Goal: Book appointment/travel/reservation

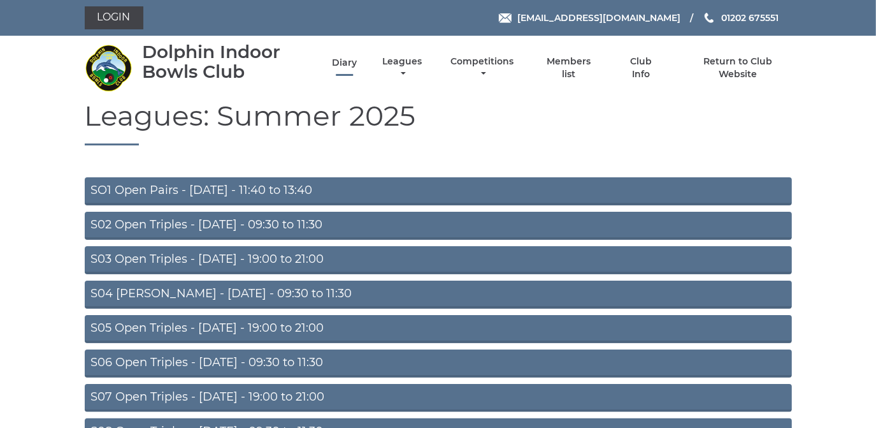
click at [348, 57] on li "Diary" at bounding box center [333, 68] width 47 height 38
click at [348, 64] on link "Diary" at bounding box center [344, 63] width 25 height 12
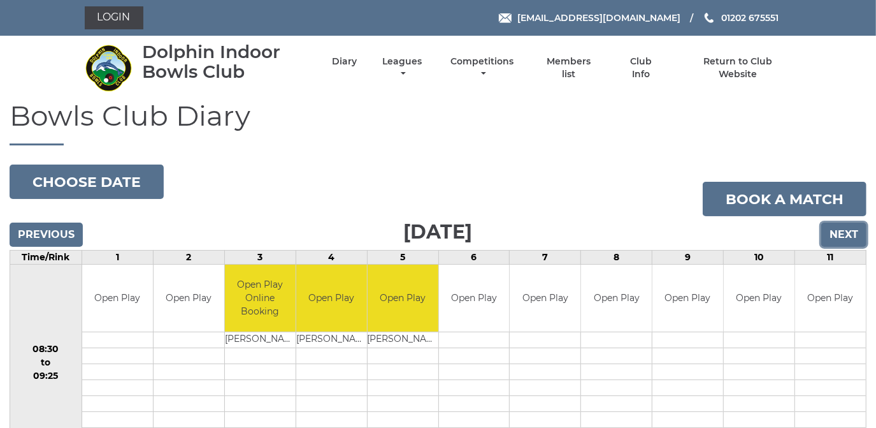
click at [845, 230] on input "Next" at bounding box center [844, 234] width 45 height 24
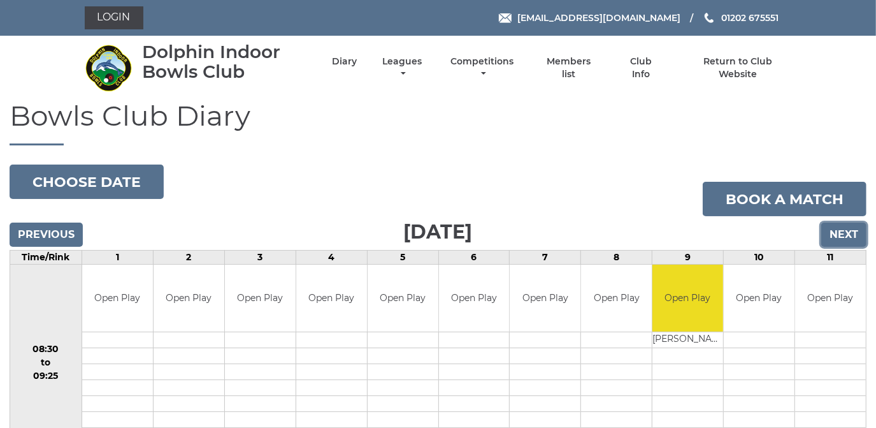
click at [845, 230] on input "Next" at bounding box center [844, 234] width 45 height 24
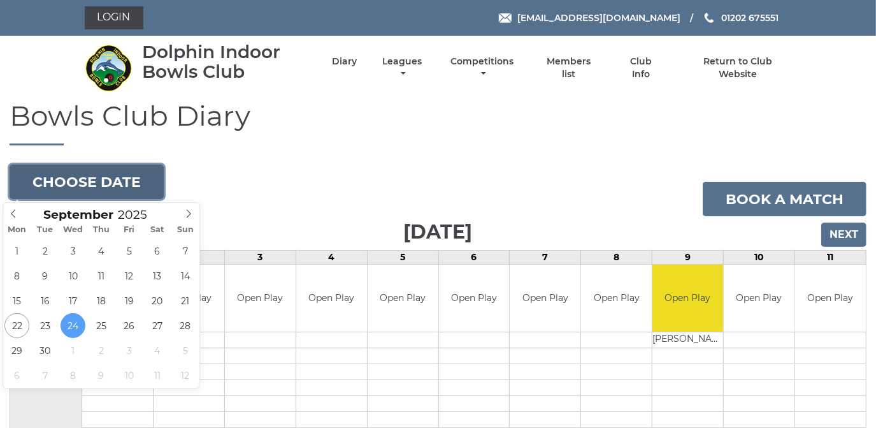
click at [129, 171] on button "Choose date" at bounding box center [87, 181] width 154 height 34
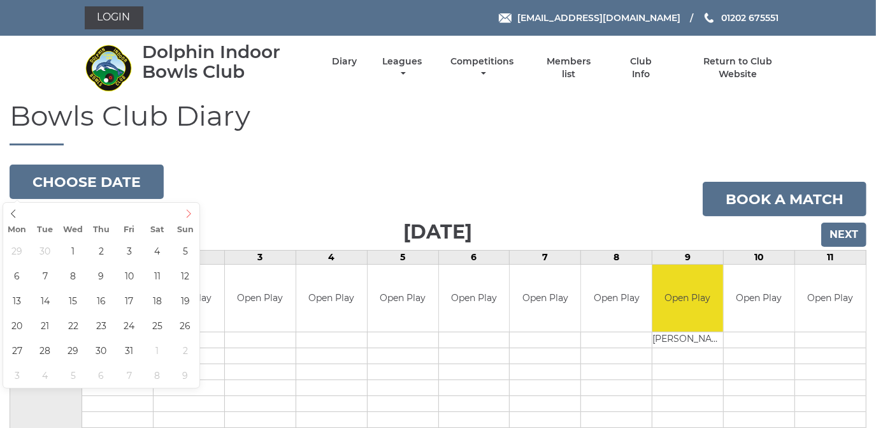
click at [192, 214] on icon at bounding box center [188, 213] width 9 height 9
type input "[DATE]"
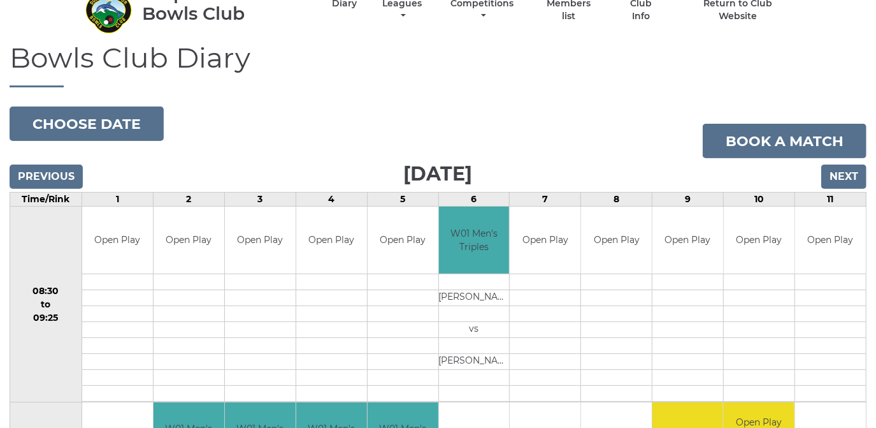
scroll to position [57, 0]
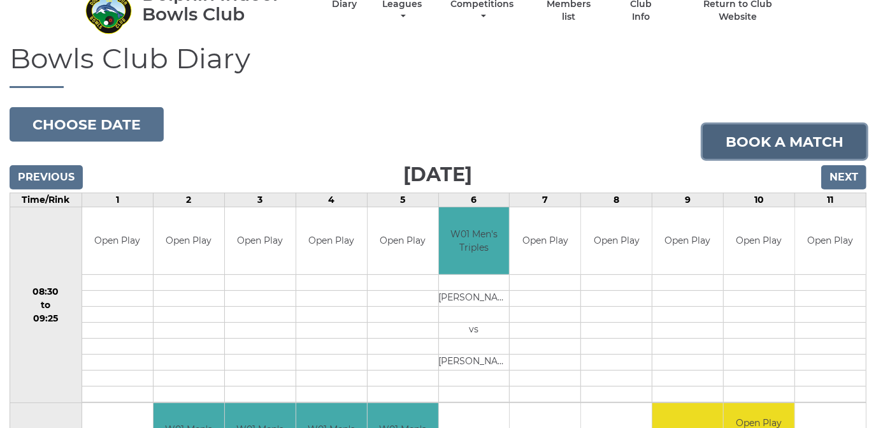
click at [792, 135] on link "Book a match" at bounding box center [785, 141] width 164 height 34
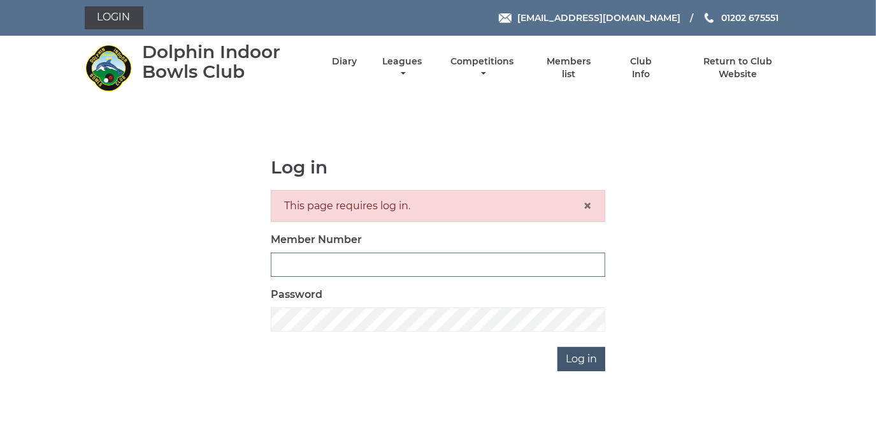
type input "2368"
click at [590, 351] on input "Log in" at bounding box center [582, 359] width 48 height 24
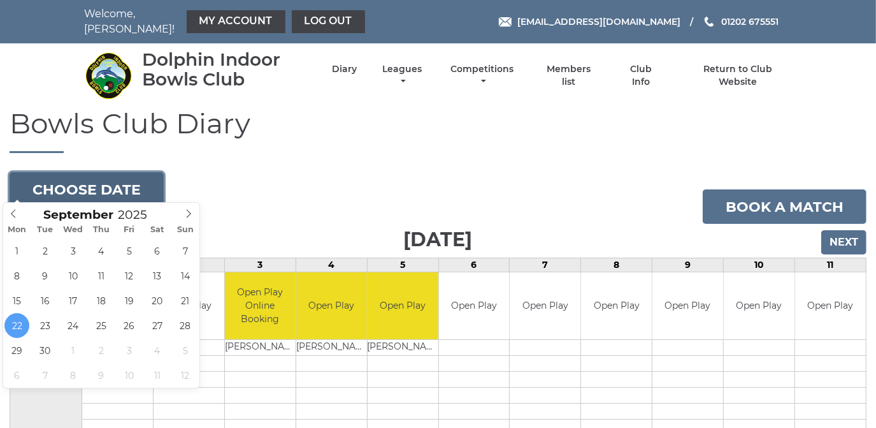
click at [126, 185] on button "Choose date" at bounding box center [87, 189] width 154 height 34
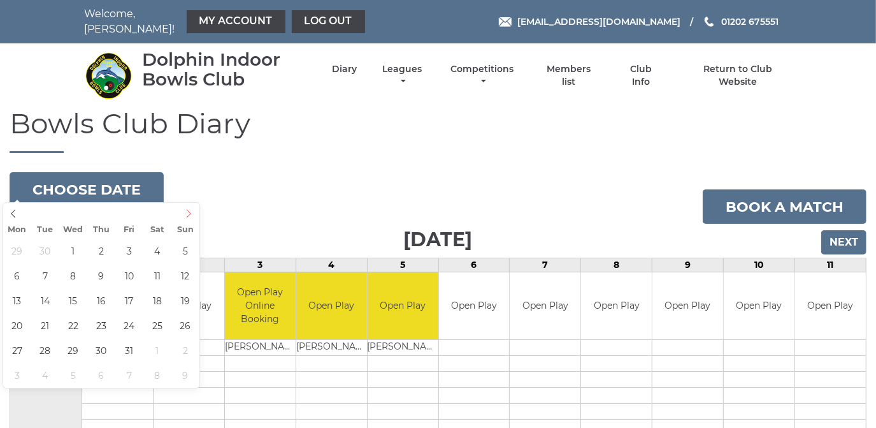
click at [188, 215] on icon at bounding box center [188, 213] width 9 height 9
type input "[DATE]"
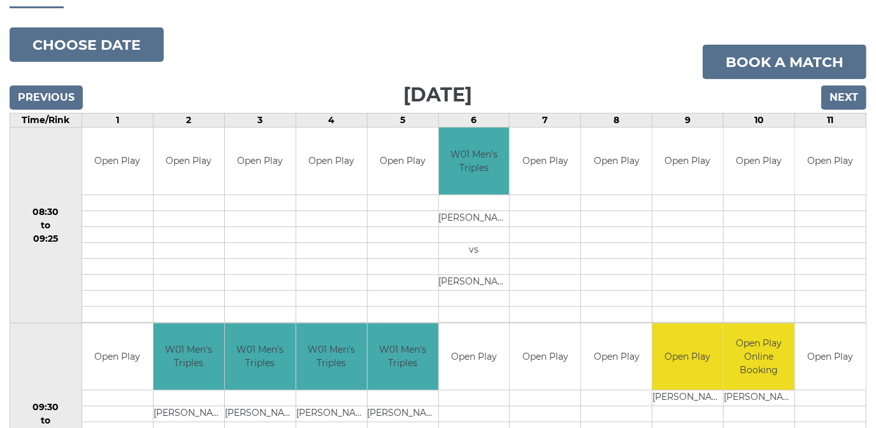
scroll to position [173, 0]
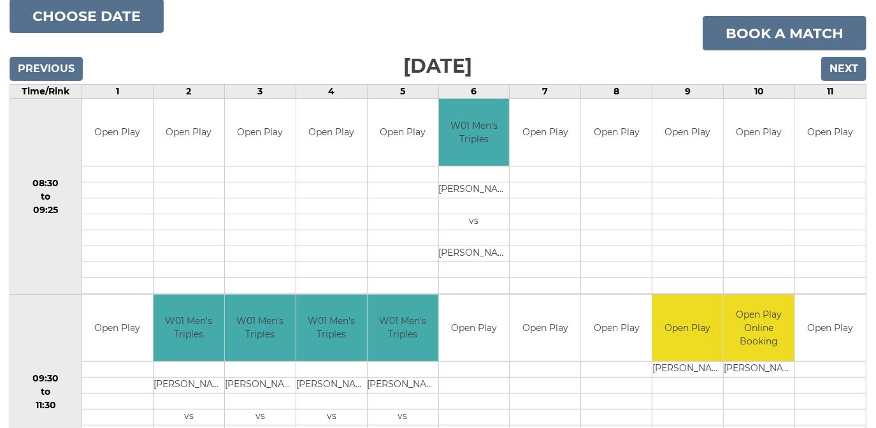
click at [835, 245] on td at bounding box center [831, 253] width 71 height 16
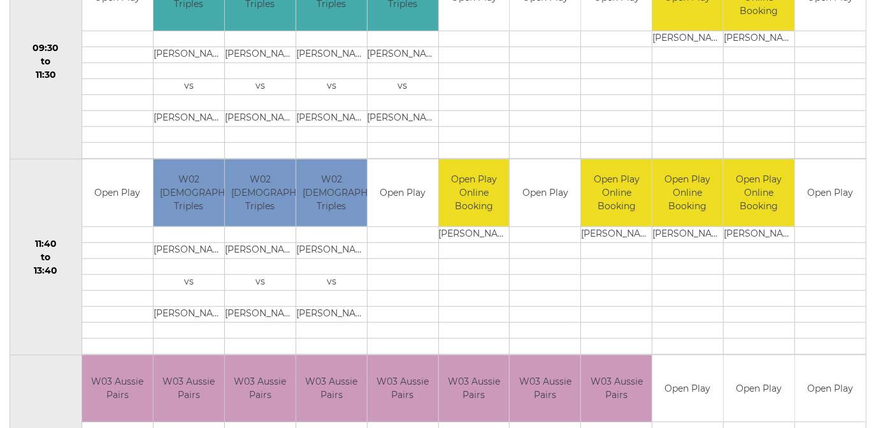
scroll to position [521, 0]
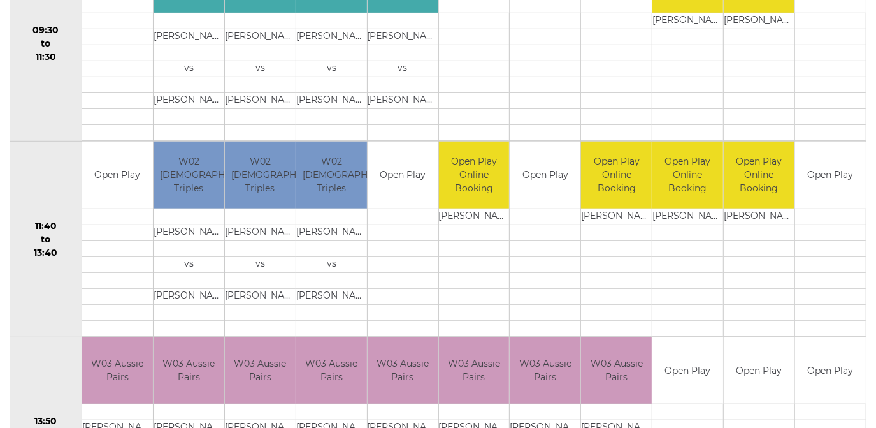
click at [840, 224] on td at bounding box center [831, 232] width 71 height 16
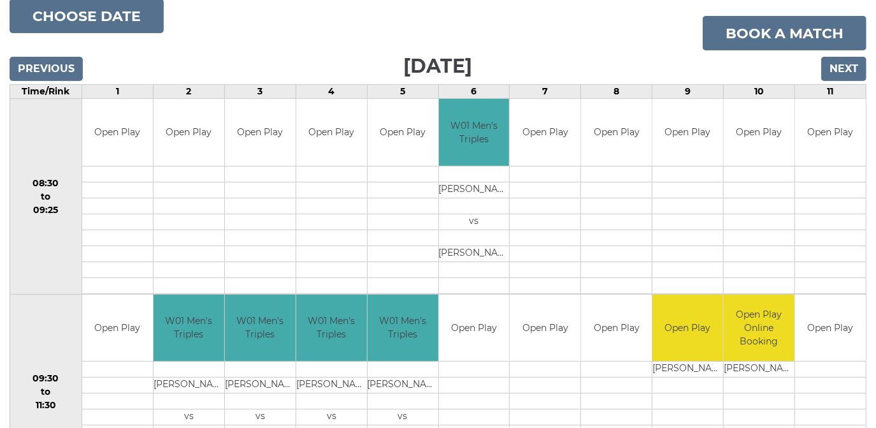
scroll to position [0, 0]
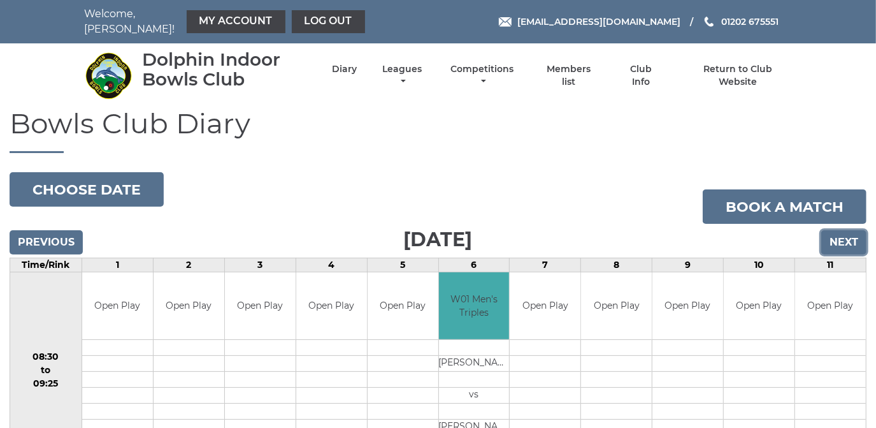
click at [847, 230] on input "Next" at bounding box center [844, 242] width 45 height 24
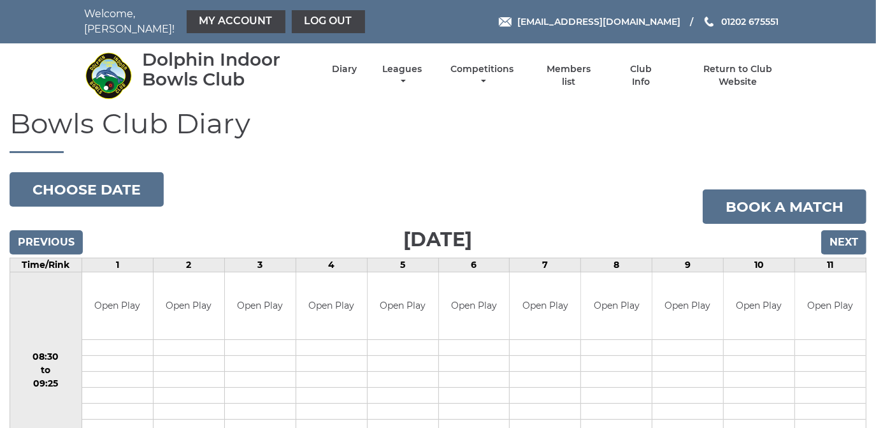
click at [836, 289] on td "Open Play" at bounding box center [831, 305] width 71 height 67
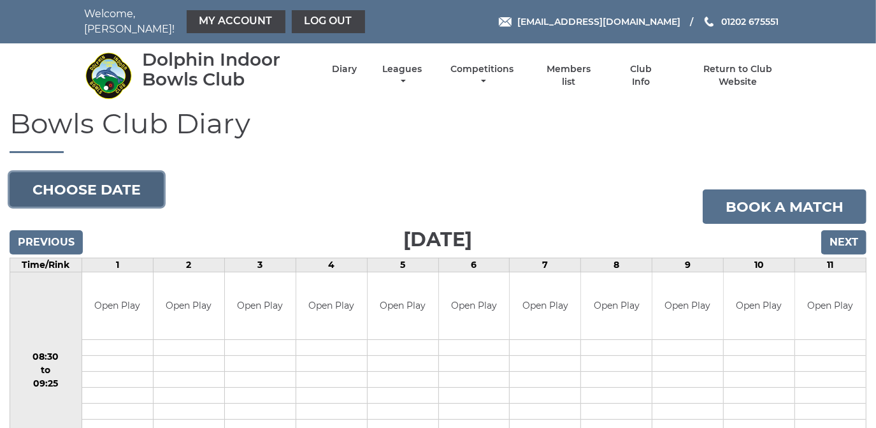
click at [131, 186] on button "Choose date" at bounding box center [87, 189] width 154 height 34
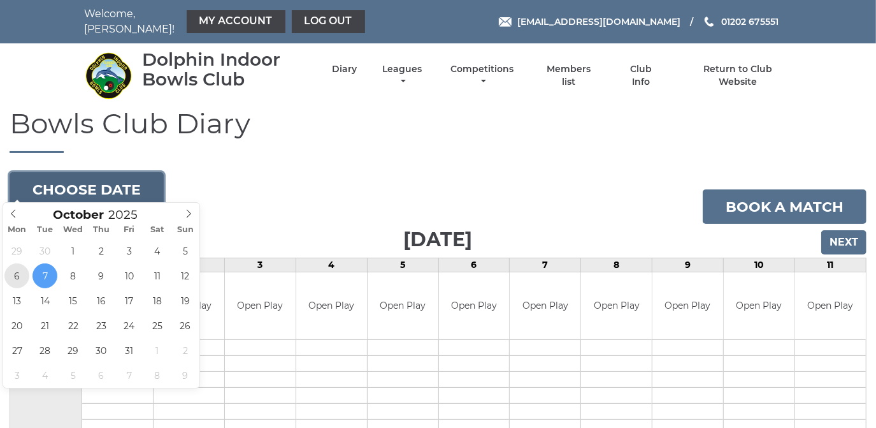
type input "[DATE]"
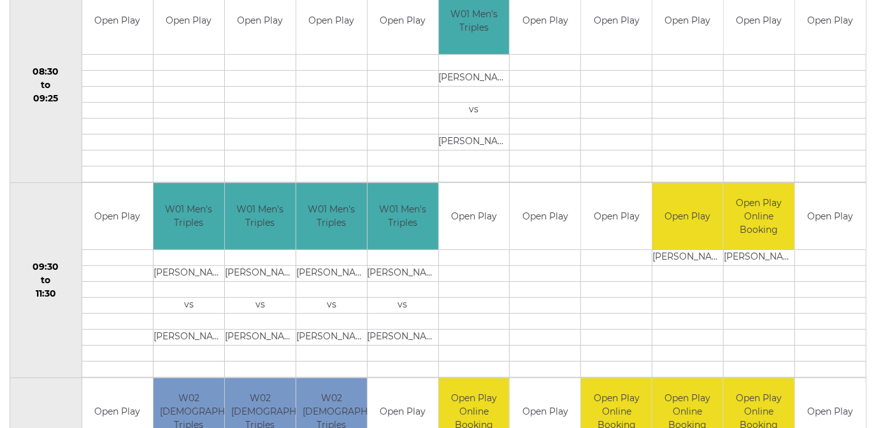
scroll to position [289, 0]
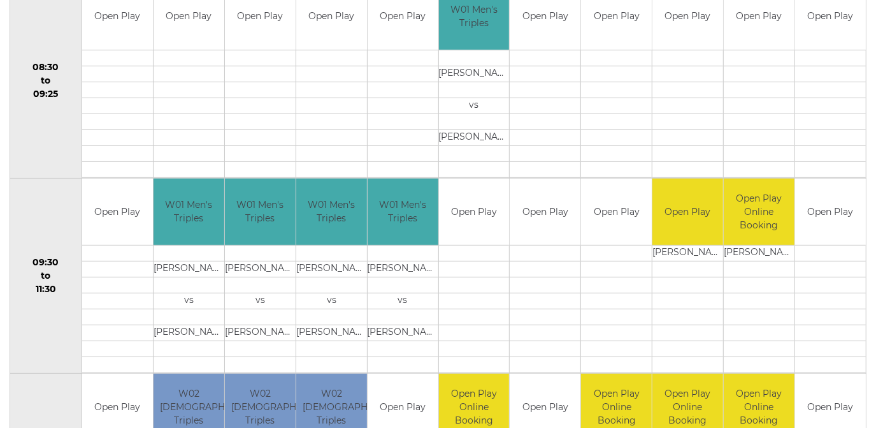
click at [838, 245] on td at bounding box center [831, 253] width 71 height 16
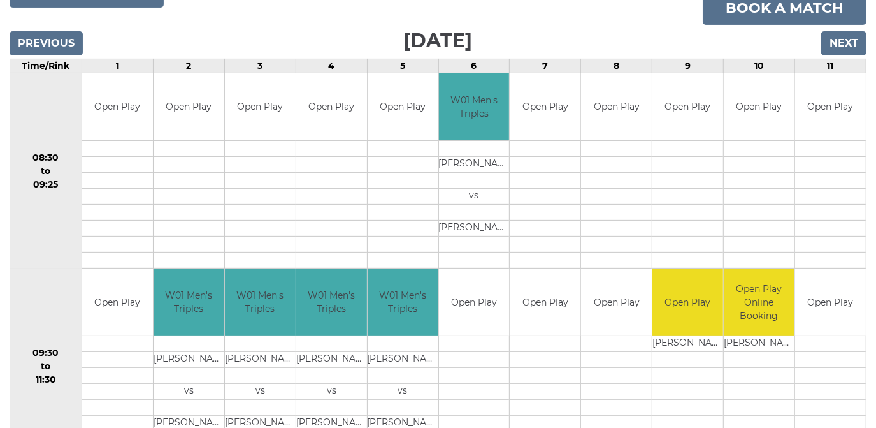
scroll to position [57, 0]
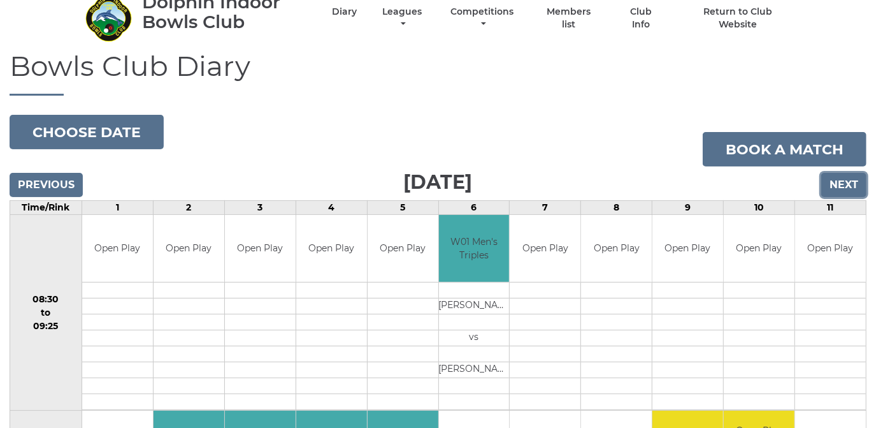
click at [845, 177] on input "Next" at bounding box center [844, 185] width 45 height 24
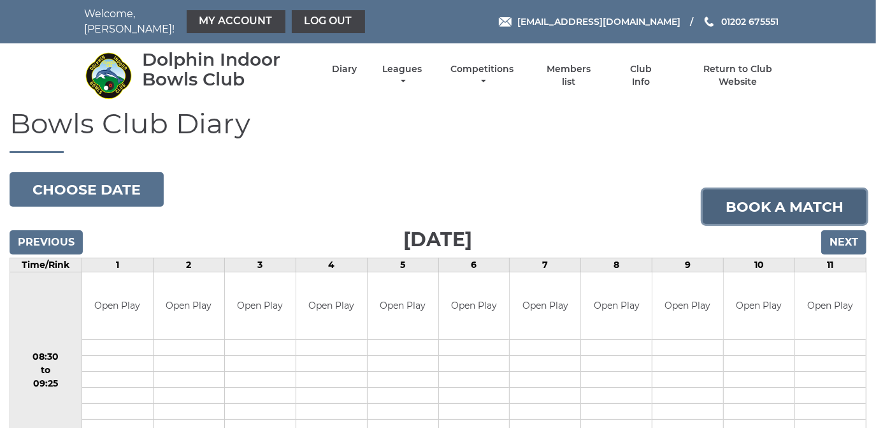
click at [781, 195] on link "Book a match" at bounding box center [785, 206] width 164 height 34
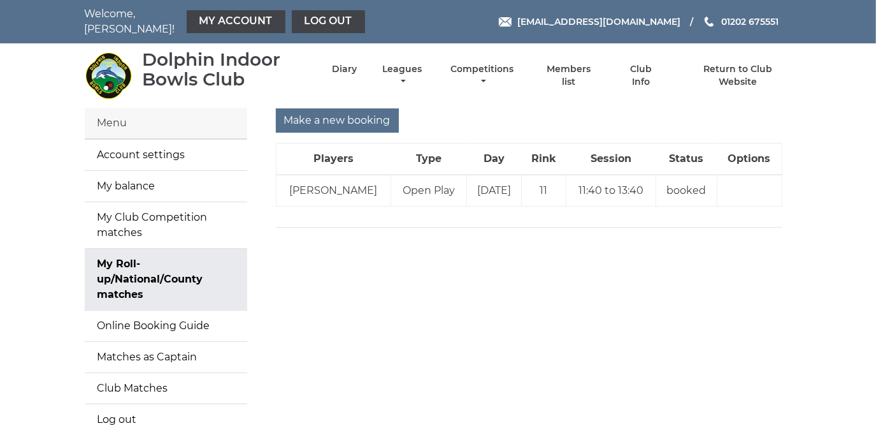
click at [746, 154] on th "Options" at bounding box center [750, 159] width 64 height 32
click at [168, 316] on link "Online Booking Guide" at bounding box center [166, 325] width 163 height 31
click at [329, 110] on input "Make a new booking" at bounding box center [337, 120] width 123 height 24
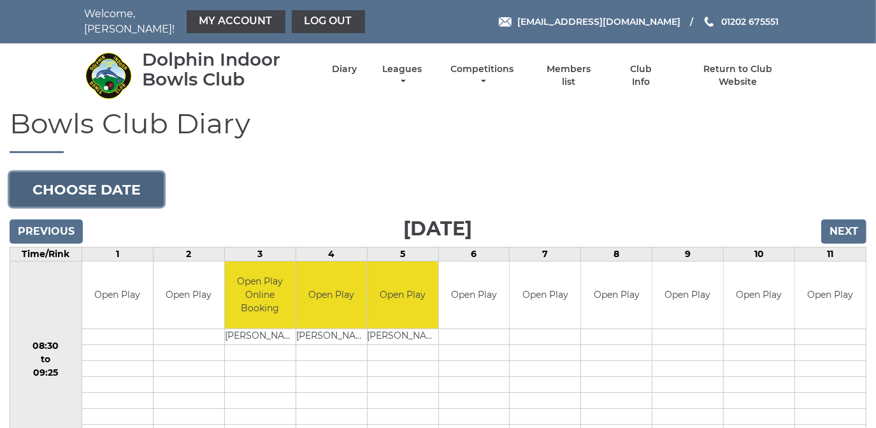
click at [124, 184] on button "Choose date" at bounding box center [87, 189] width 154 height 34
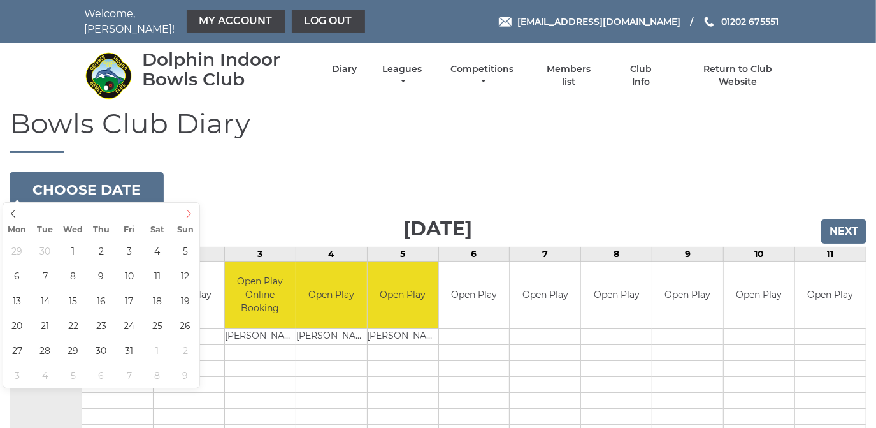
click at [191, 215] on icon at bounding box center [188, 213] width 9 height 9
type input "2025-10-06"
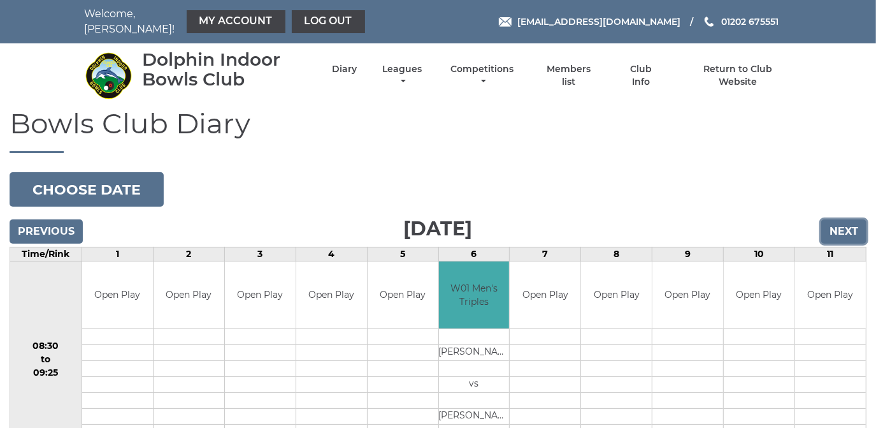
click at [850, 220] on input "Next" at bounding box center [844, 231] width 45 height 24
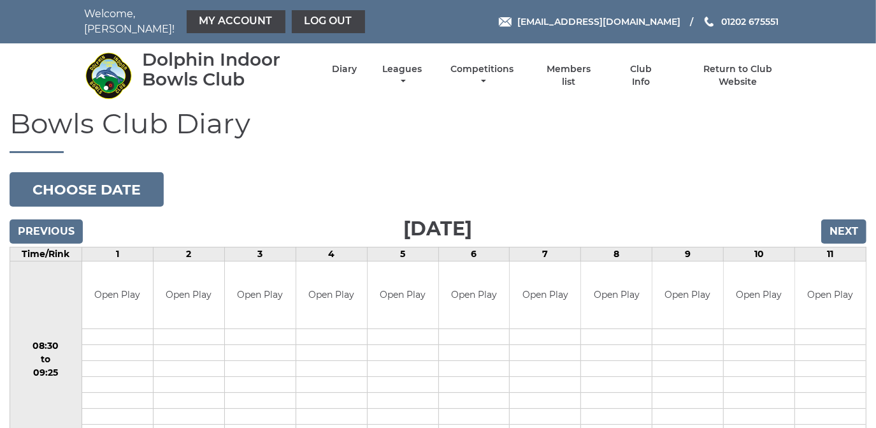
click at [825, 284] on td "Open Play" at bounding box center [831, 294] width 71 height 67
click at [41, 219] on input "Previous" at bounding box center [46, 231] width 73 height 24
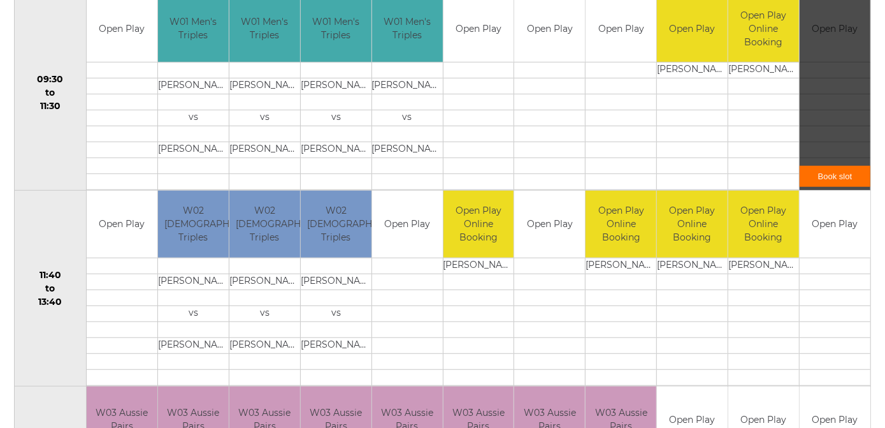
scroll to position [463, 0]
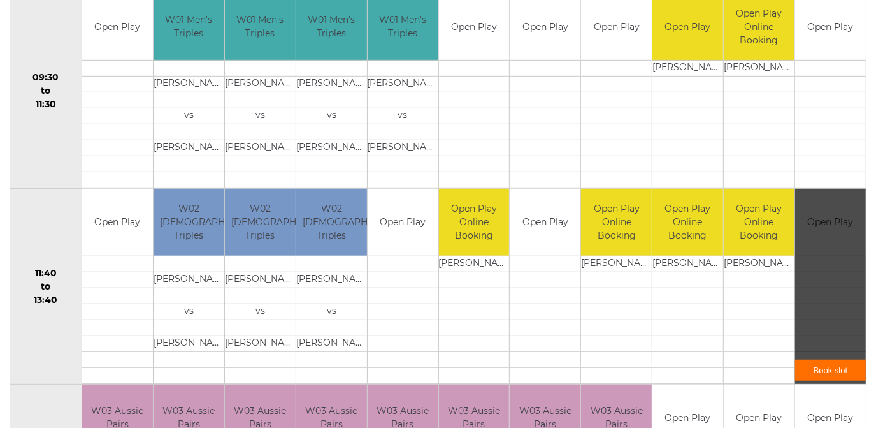
click at [834, 360] on link "Book slot" at bounding box center [831, 370] width 71 height 21
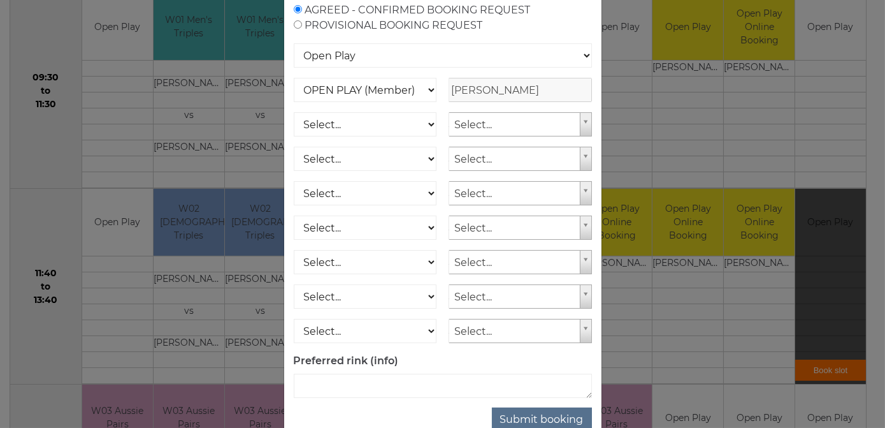
scroll to position [0, 0]
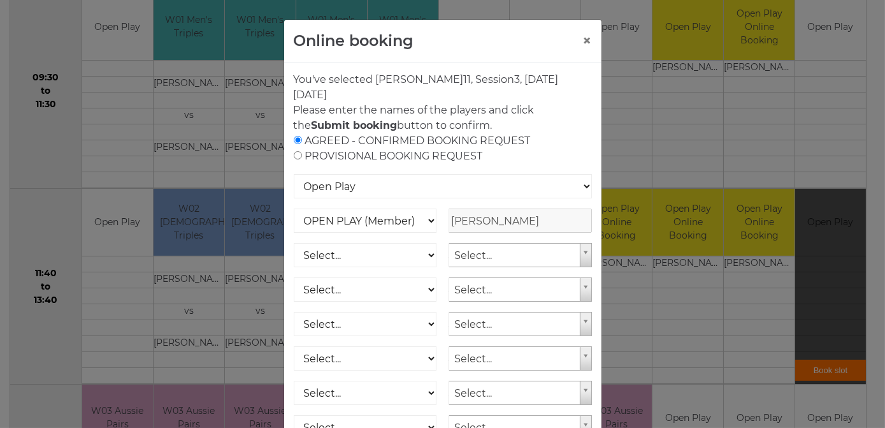
click at [294, 154] on input "radio" at bounding box center [298, 155] width 8 height 8
radio input "true"
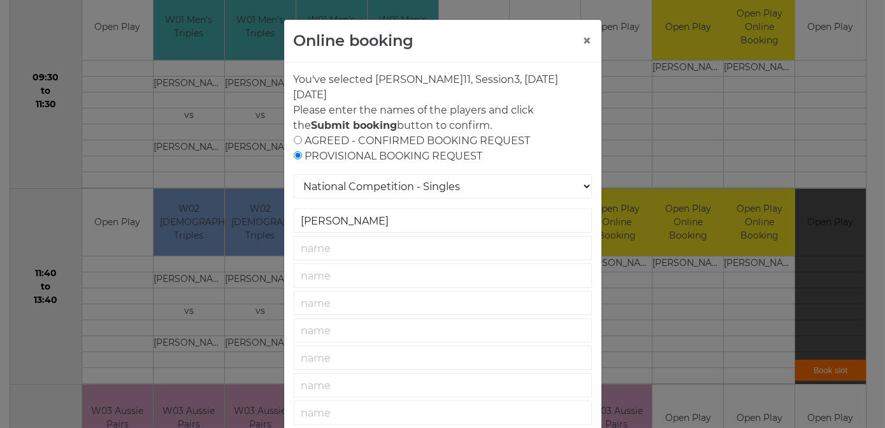
click at [294, 136] on input "radio" at bounding box center [298, 140] width 8 height 8
radio input "true"
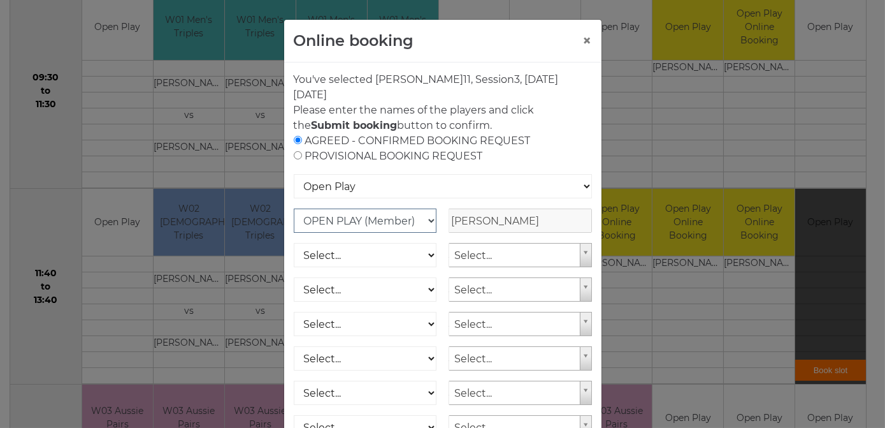
click at [426, 219] on select "OPEN PLAY (Member) SPOONS (Member) 16 - 30 Club (Member) National County (Membe…" at bounding box center [365, 220] width 143 height 24
click at [643, 104] on div "Online booking × You've selected Rink 11 , Session 3 , on Monday 6th of October…" at bounding box center [442, 214] width 885 height 428
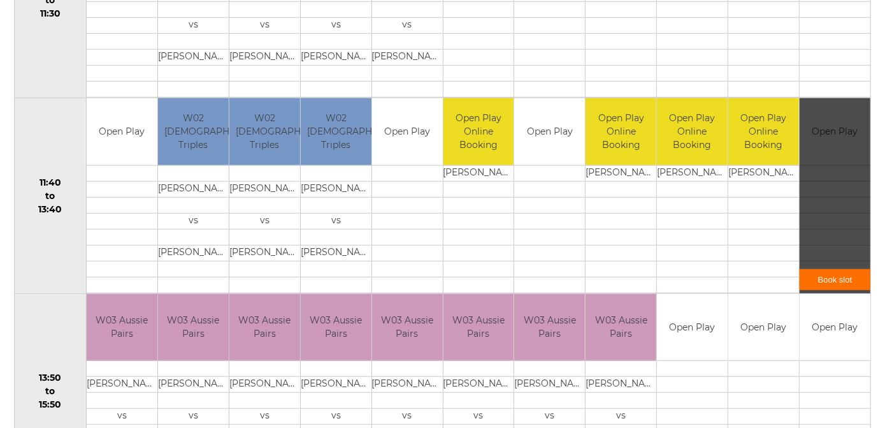
scroll to position [579, 0]
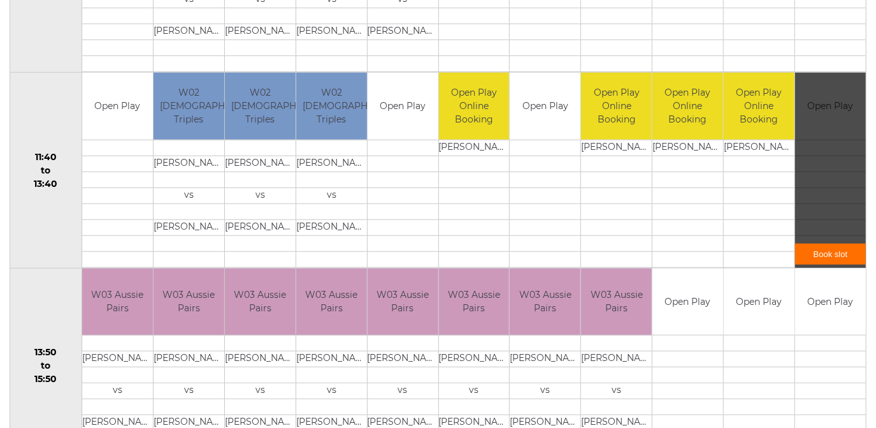
click at [831, 244] on link "Book slot" at bounding box center [831, 254] width 71 height 21
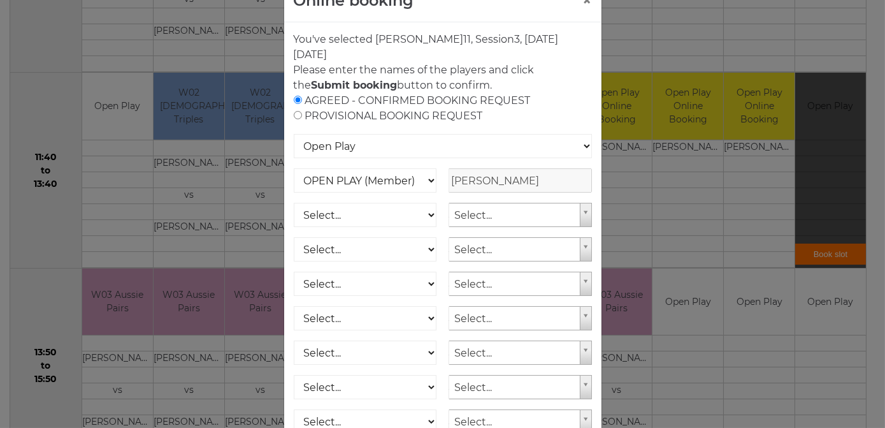
scroll to position [163, 0]
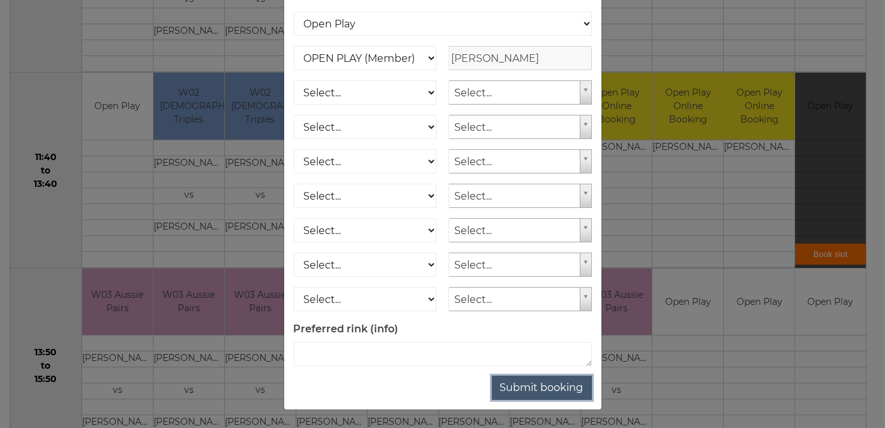
click at [535, 382] on button "Submit booking" at bounding box center [542, 387] width 100 height 24
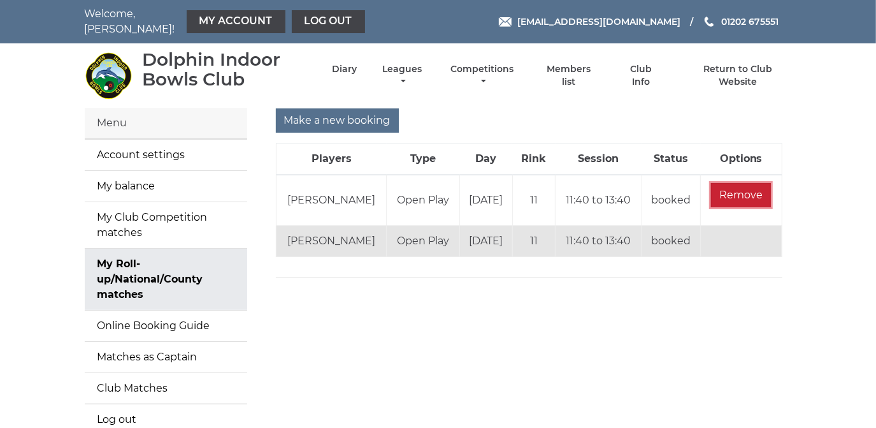
click at [746, 184] on input "Remove" at bounding box center [741, 195] width 60 height 24
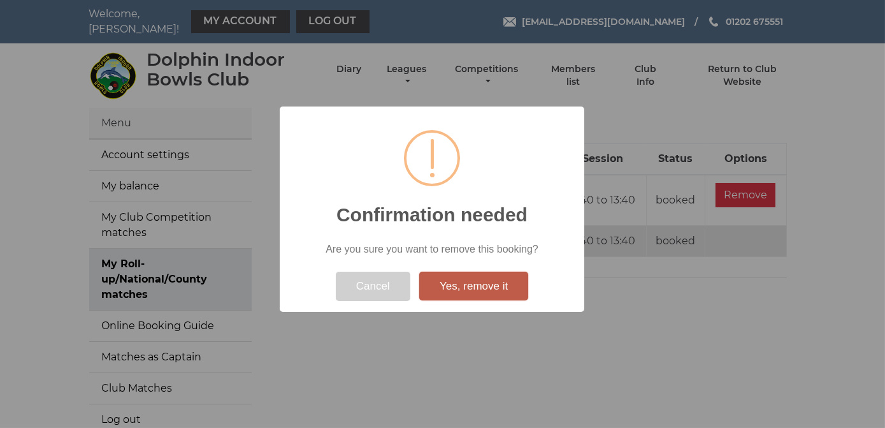
click at [476, 282] on button "Yes, remove it" at bounding box center [473, 286] width 109 height 29
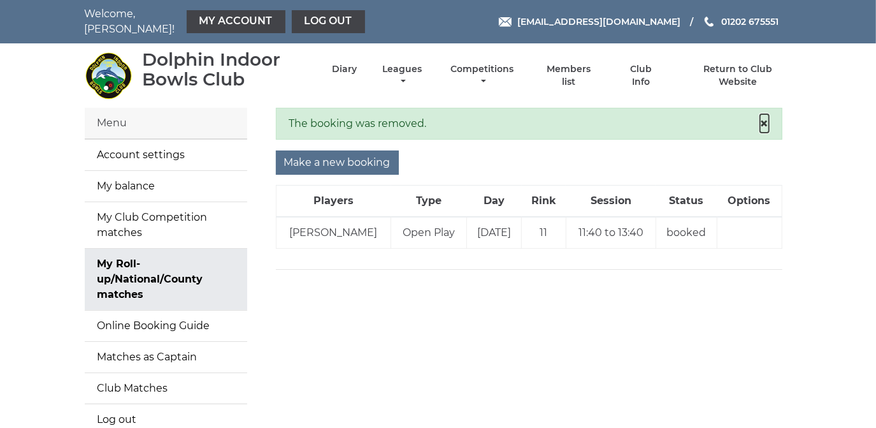
click at [764, 115] on span "×" at bounding box center [764, 123] width 9 height 18
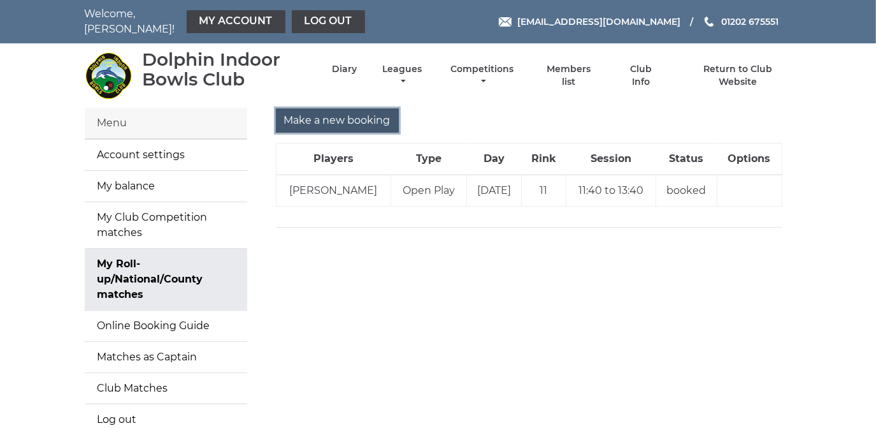
click at [342, 108] on input "Make a new booking" at bounding box center [337, 120] width 123 height 24
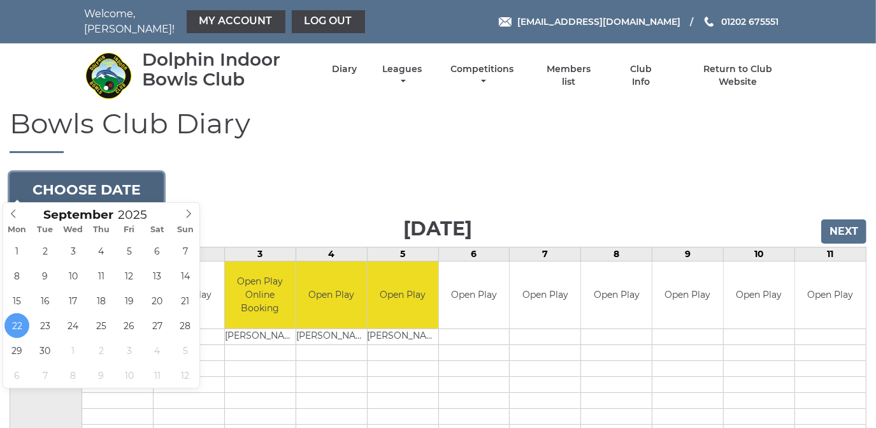
click at [112, 183] on button "Choose date" at bounding box center [87, 189] width 154 height 34
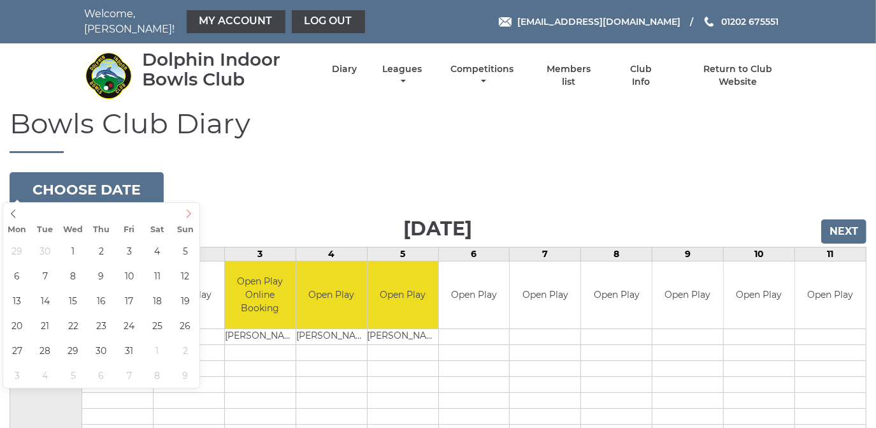
click at [191, 212] on icon at bounding box center [188, 213] width 9 height 9
type input "[DATE]"
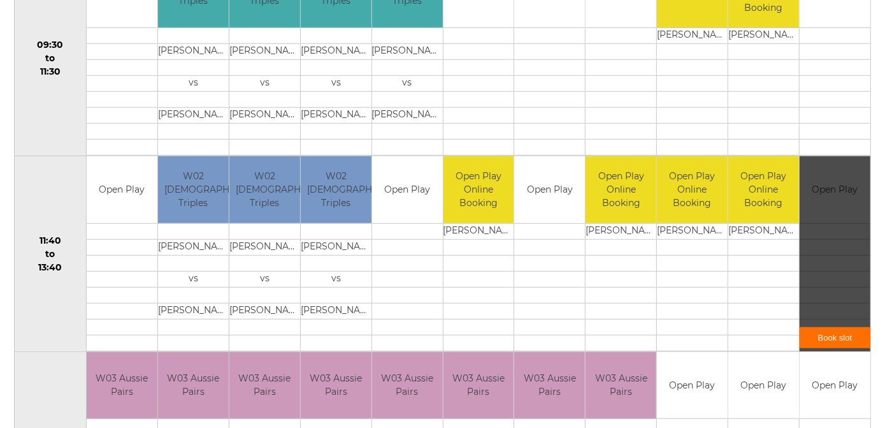
scroll to position [521, 0]
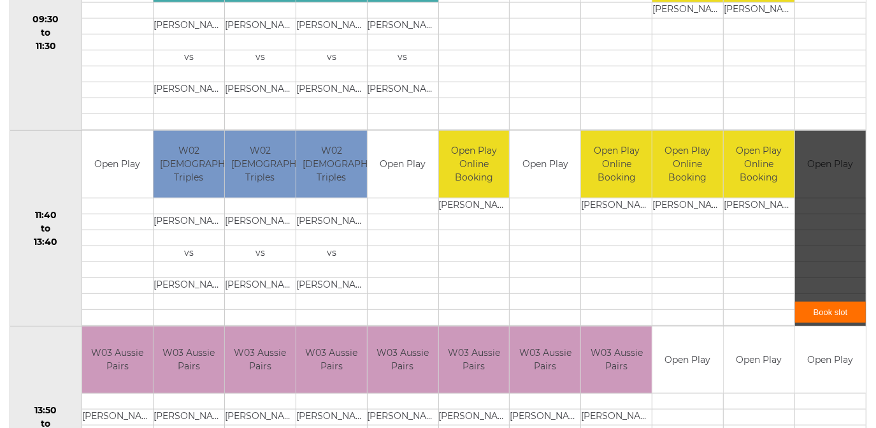
click at [836, 303] on link "Book slot" at bounding box center [831, 312] width 71 height 21
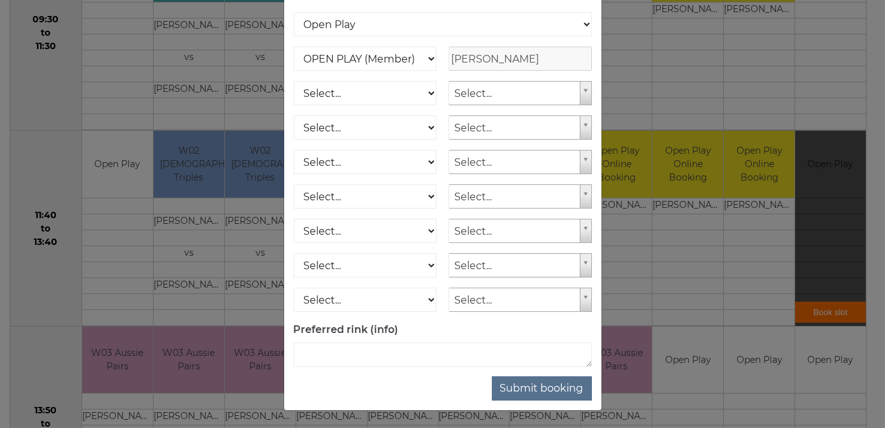
scroll to position [163, 0]
click at [537, 384] on button "Submit booking" at bounding box center [542, 387] width 100 height 24
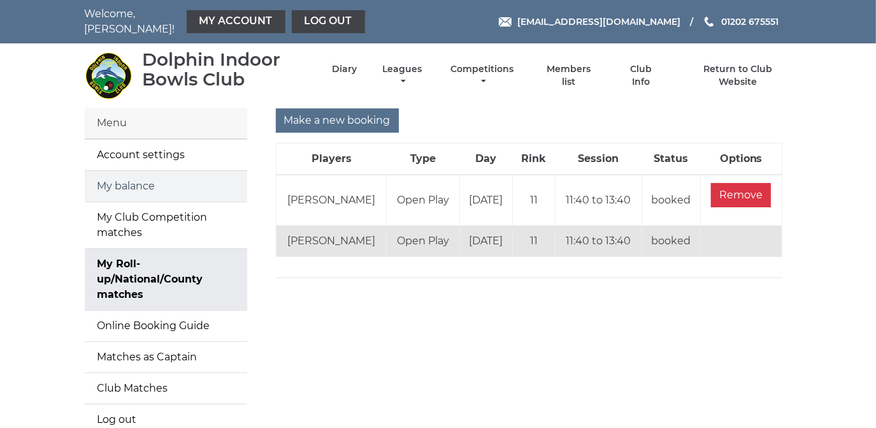
click at [145, 181] on link "My balance" at bounding box center [166, 186] width 163 height 31
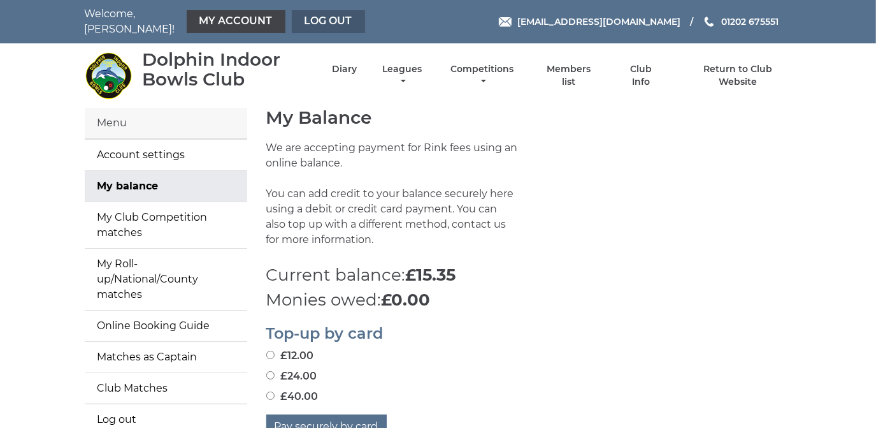
click at [336, 15] on link "Log out" at bounding box center [328, 21] width 73 height 23
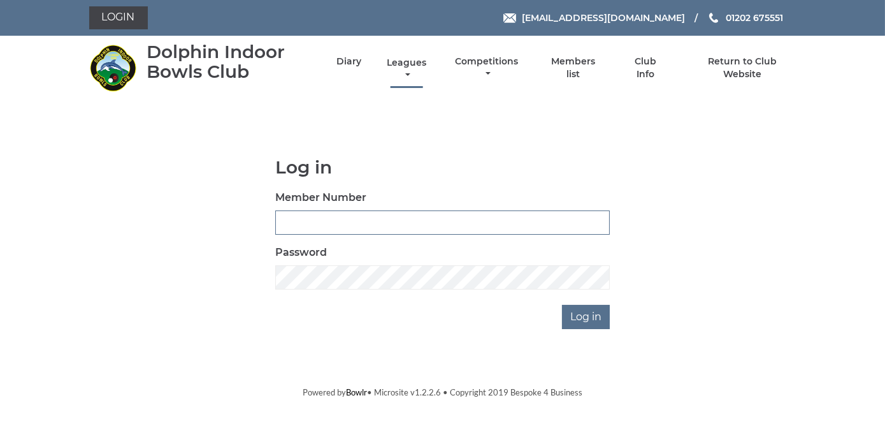
type input "2368"
click at [401, 66] on link "Leagues" at bounding box center [407, 69] width 46 height 25
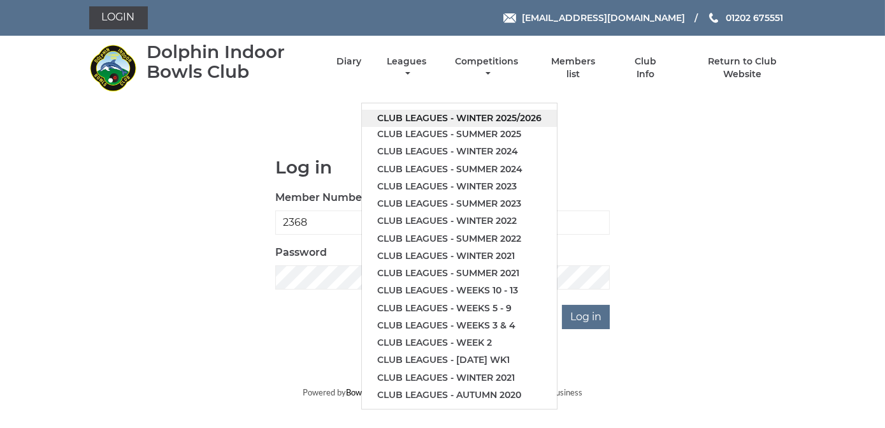
click at [421, 117] on link "Club leagues - Winter 2025/2026" at bounding box center [459, 118] width 195 height 17
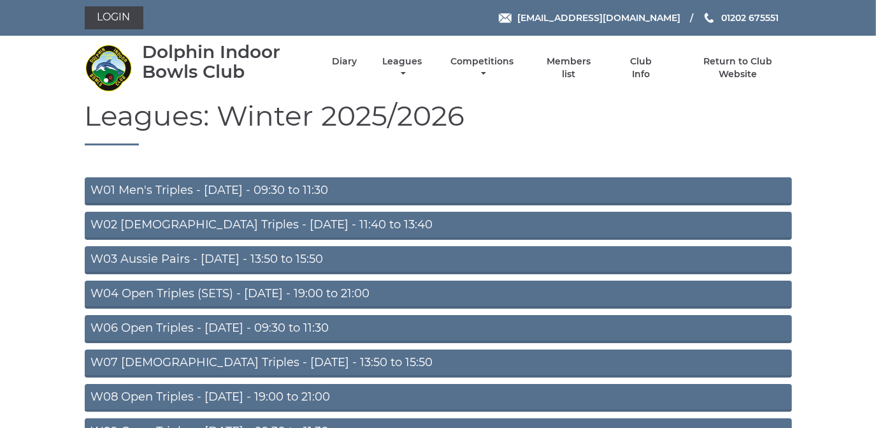
scroll to position [57, 0]
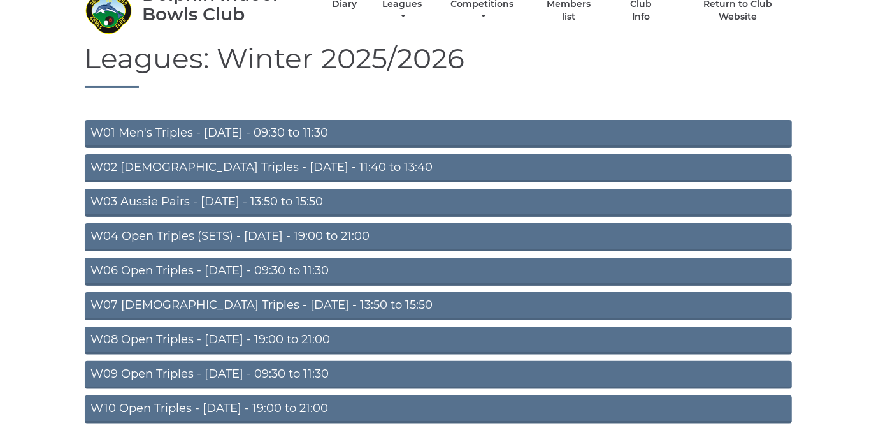
click at [318, 128] on link "W01 Men's Triples - [DATE] - 09:30 to 11:30" at bounding box center [439, 134] width 708 height 28
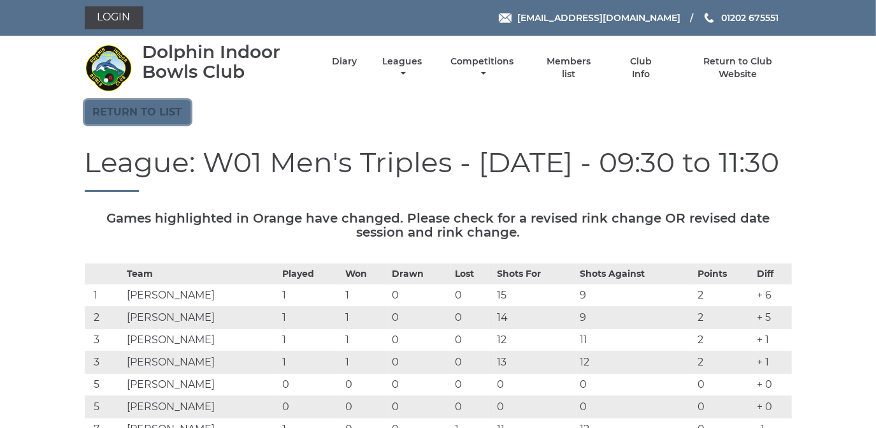
click at [170, 108] on link "Return to list" at bounding box center [138, 112] width 106 height 24
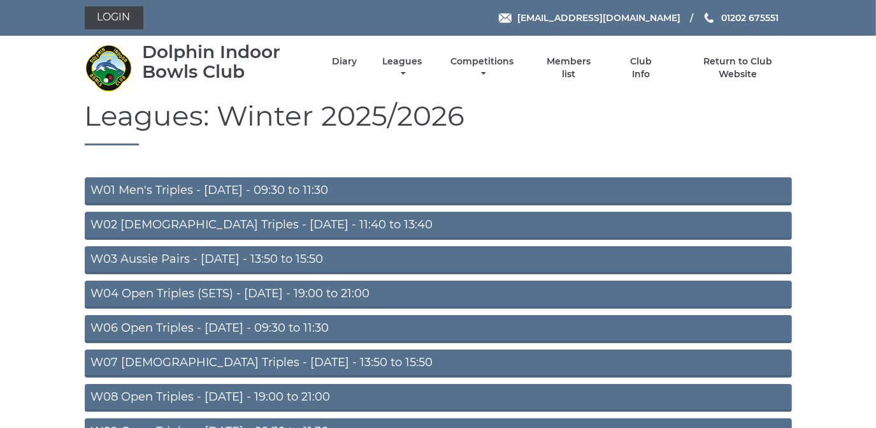
click at [279, 254] on link "W03 Aussie Pairs - Monday - 13:50 to 15:50" at bounding box center [439, 260] width 708 height 28
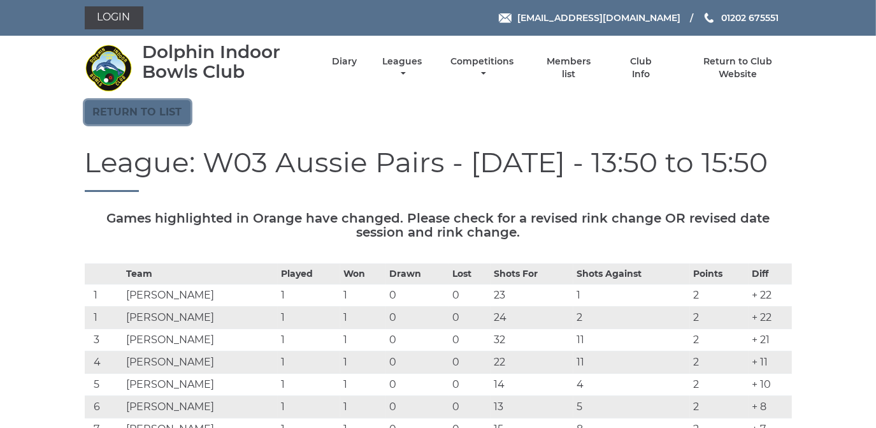
click at [152, 113] on link "Return to list" at bounding box center [138, 112] width 106 height 24
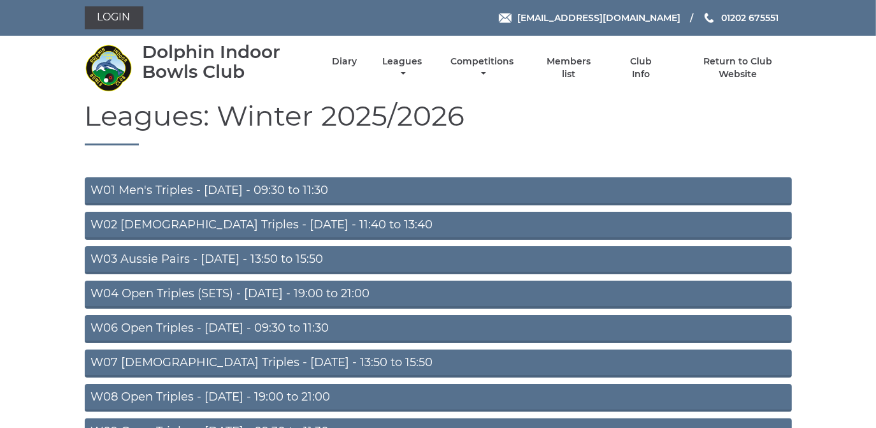
click at [210, 228] on link "W02 [DEMOGRAPHIC_DATA] Triples - [DATE] - 11:40 to 13:40" at bounding box center [439, 226] width 708 height 28
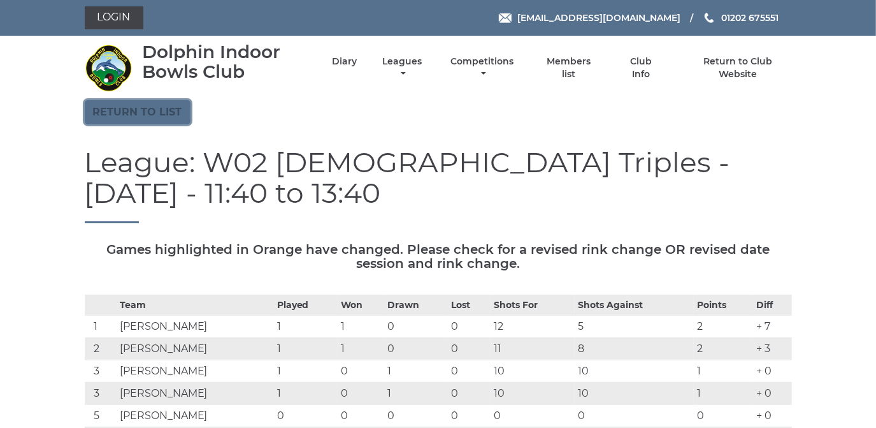
click at [177, 113] on link "Return to list" at bounding box center [138, 112] width 106 height 24
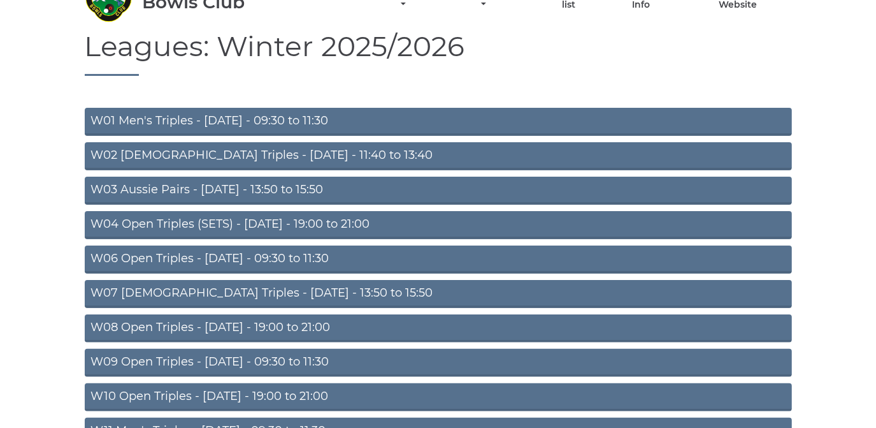
scroll to position [173, 0]
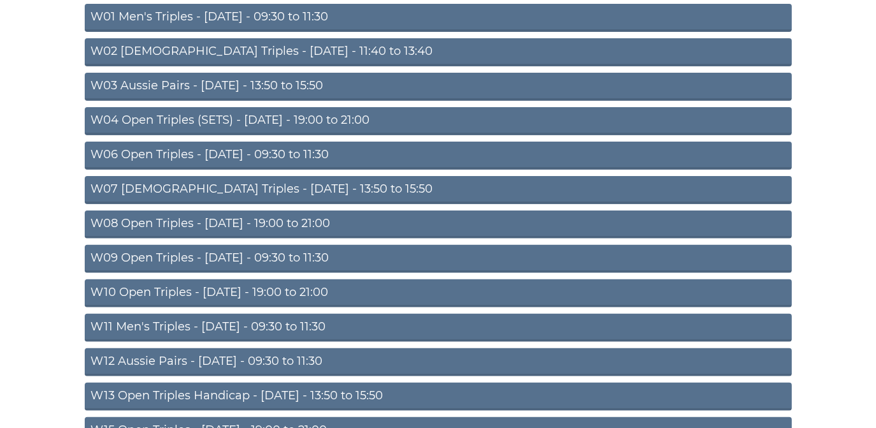
click at [275, 120] on link "W04 Open Triples (SETS) - Monday - 19:00 to 21:00" at bounding box center [439, 121] width 708 height 28
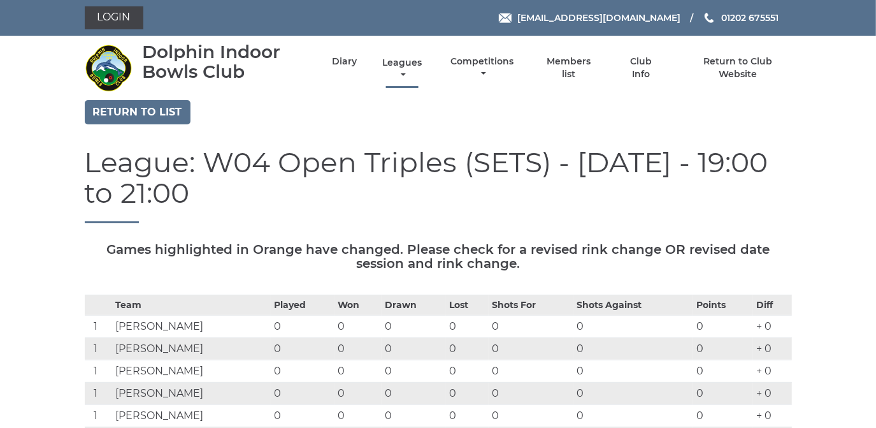
click at [404, 62] on link "Leagues" at bounding box center [402, 69] width 46 height 25
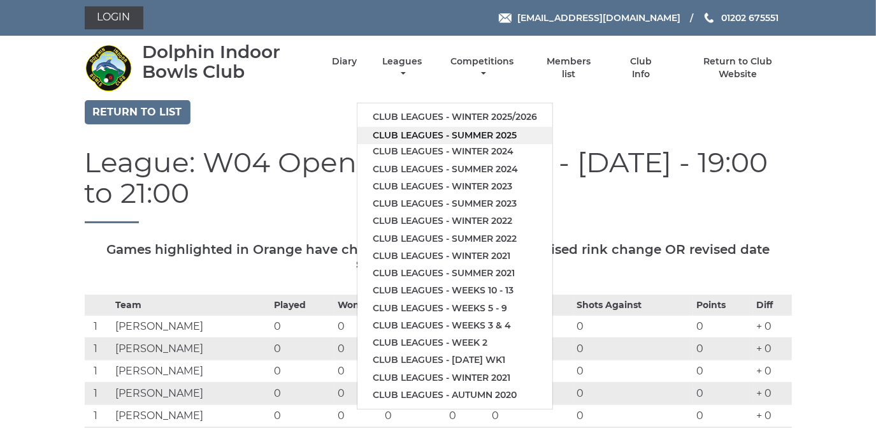
click at [419, 134] on link "Club leagues - Summer 2025" at bounding box center [455, 135] width 195 height 17
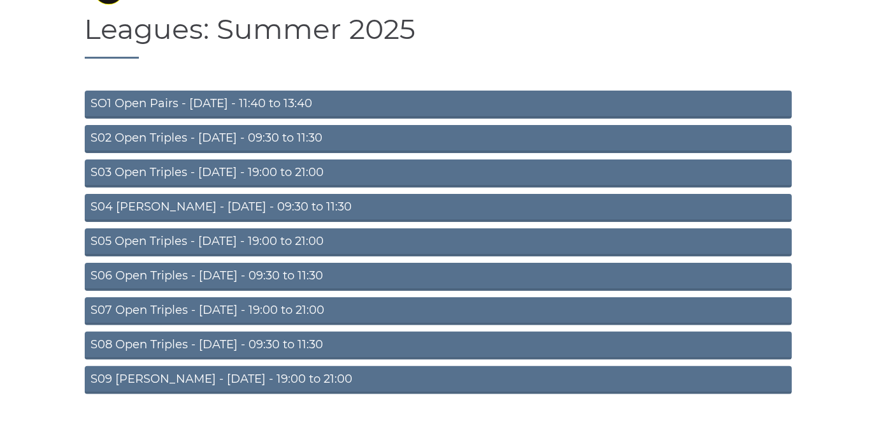
scroll to position [111, 0]
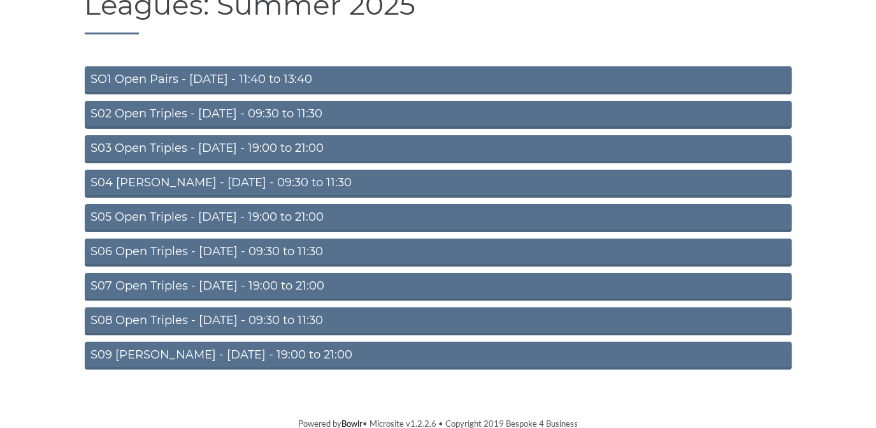
click at [256, 212] on link "S05 Open Triples - Wednesday - 19:00 to 21:00" at bounding box center [439, 218] width 708 height 28
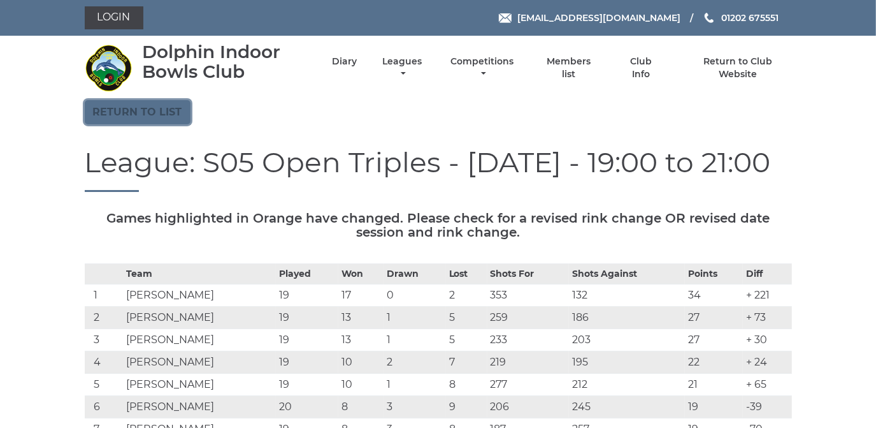
click at [161, 110] on link "Return to list" at bounding box center [138, 112] width 106 height 24
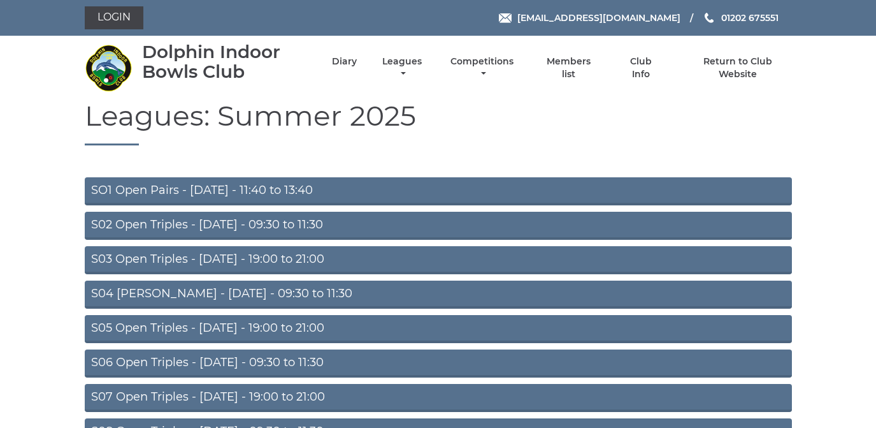
scroll to position [111, 0]
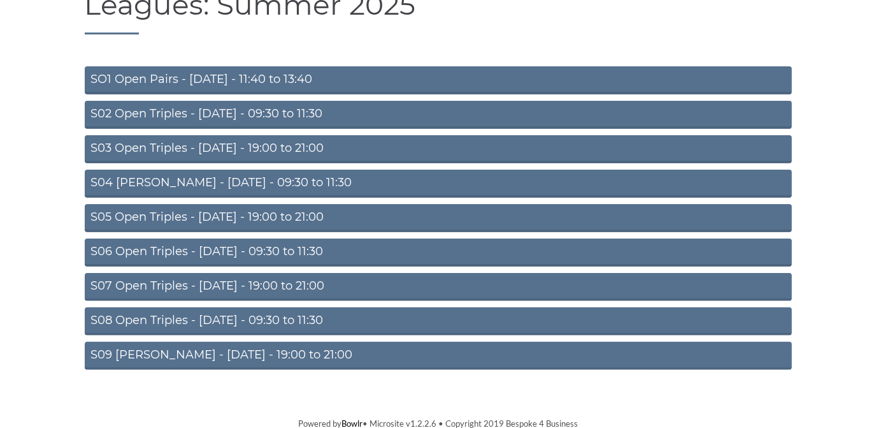
click at [244, 352] on link "S09 [PERSON_NAME] - [DATE] - 19:00 to 21:00" at bounding box center [439, 356] width 708 height 28
